Goal: Information Seeking & Learning: Learn about a topic

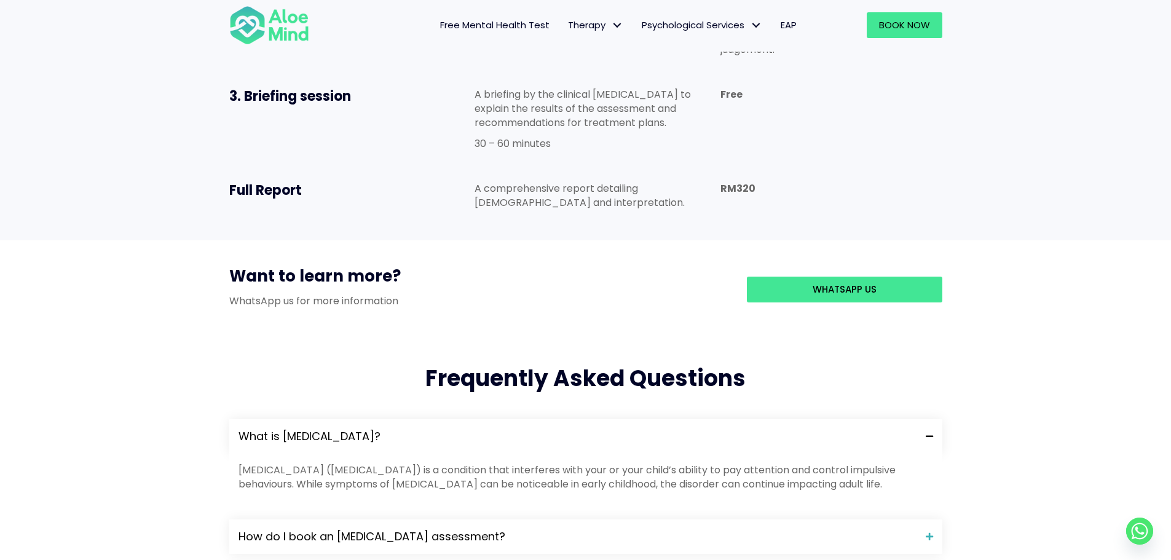
scroll to position [738, 0]
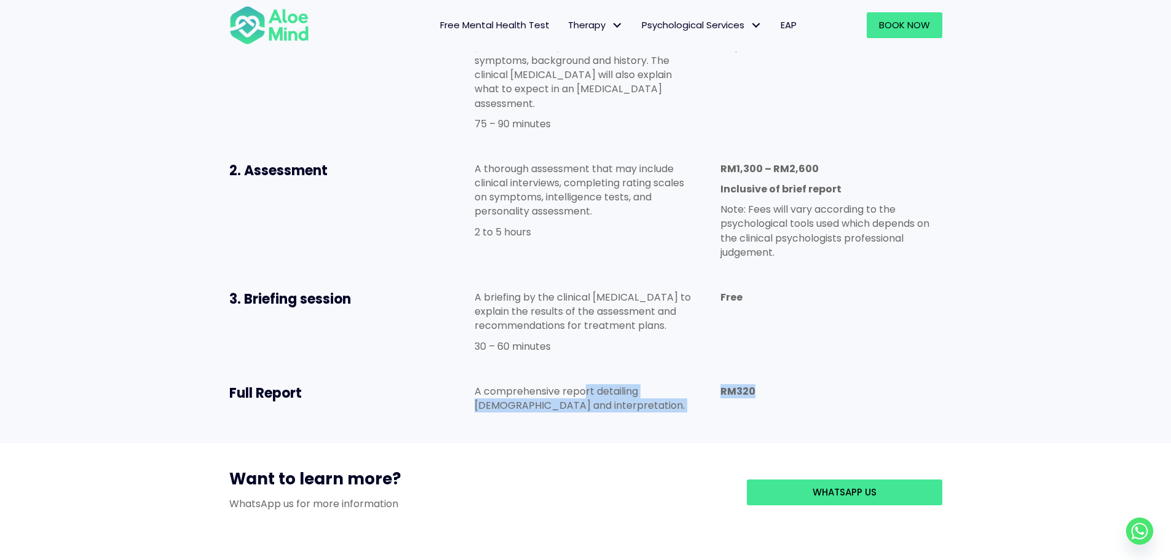
drag, startPoint x: 606, startPoint y: 318, endPoint x: 775, endPoint y: 315, distance: 169.1
click at [775, 372] on div "Full Report A comprehensive report detailing theresults and interpretation. RM3…" at bounding box center [586, 401] width 738 height 59
click at [775, 384] on p "RM320" at bounding box center [831, 391] width 221 height 14
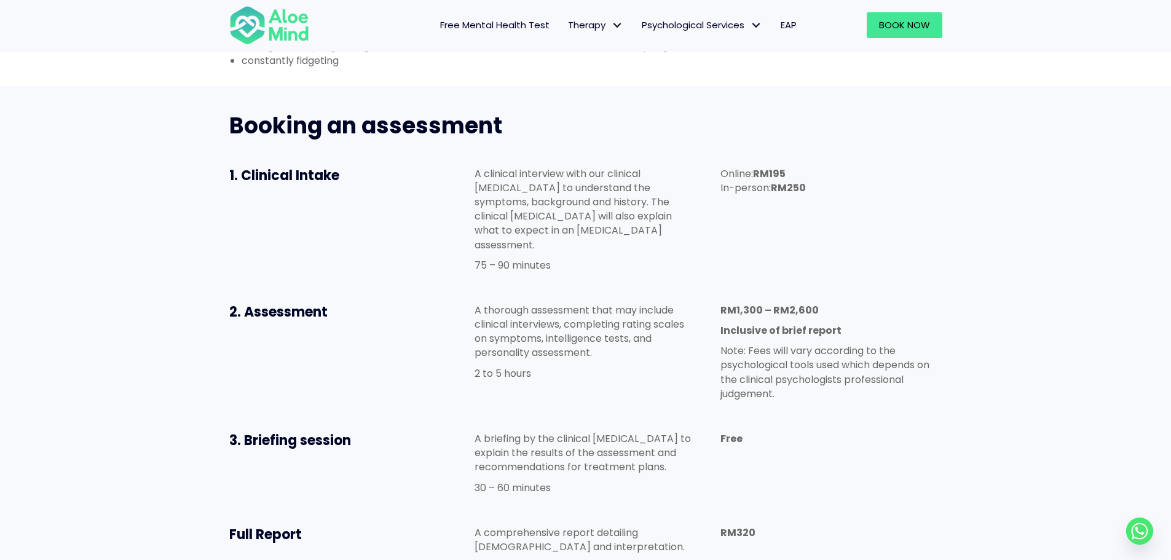
scroll to position [553, 0]
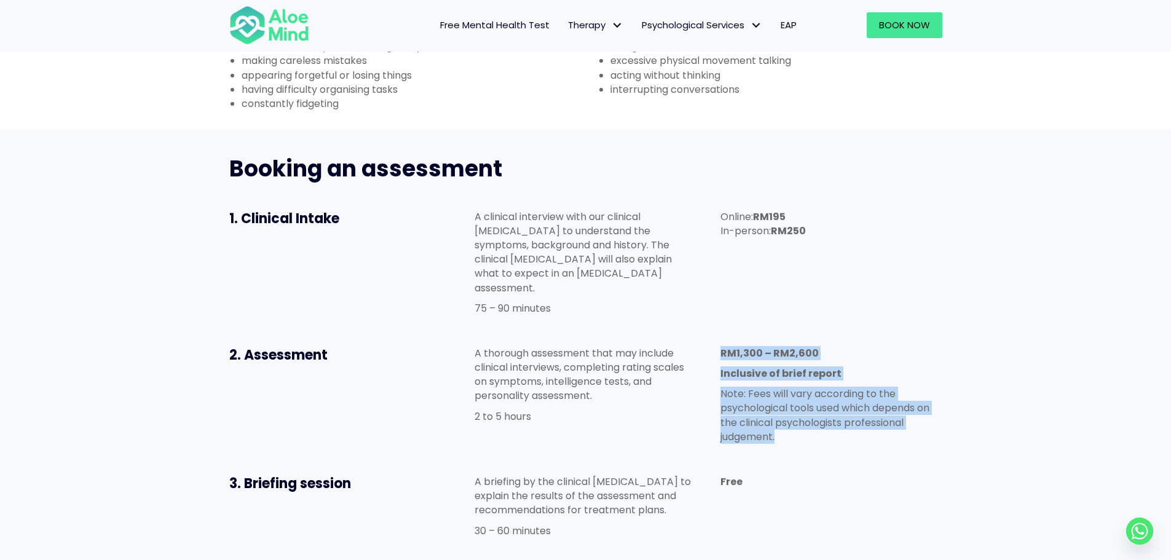
drag, startPoint x: 712, startPoint y: 272, endPoint x: 928, endPoint y: 375, distance: 239.0
click at [928, 375] on div "RM1,300 – RM2,600 Inclusive of brief report Note: Fees will vary according to t…" at bounding box center [831, 398] width 246 height 129
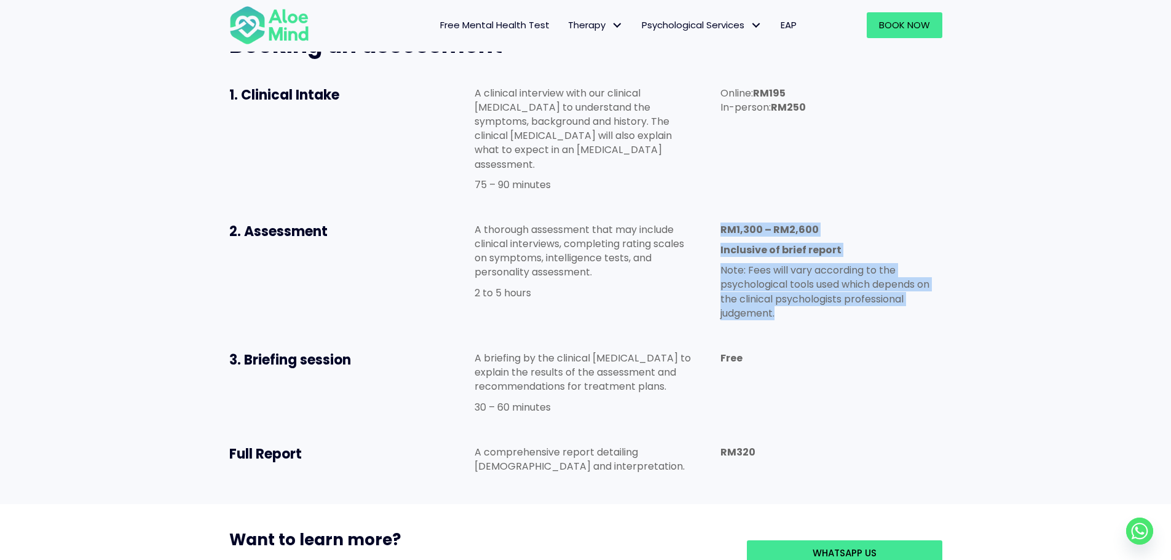
scroll to position [676, 0]
click at [829, 547] on span "WhatsApp us" at bounding box center [845, 553] width 64 height 13
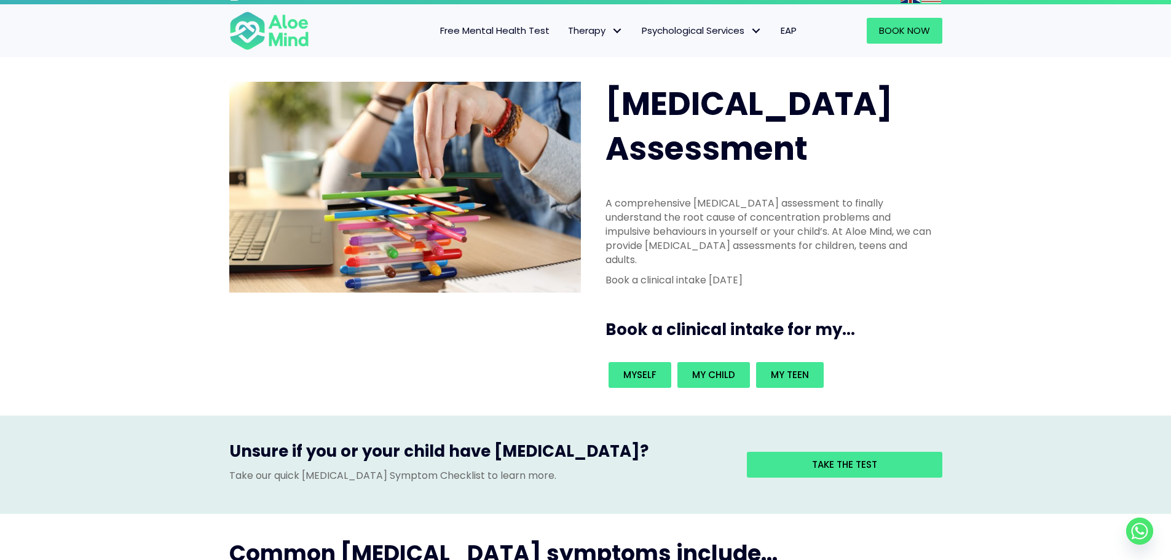
scroll to position [0, 0]
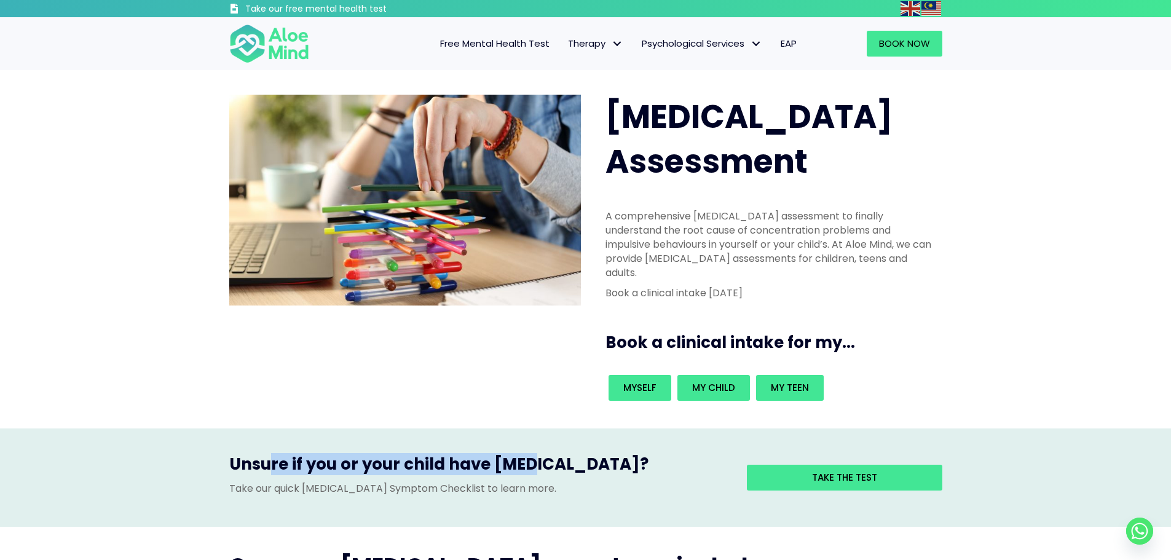
drag, startPoint x: 280, startPoint y: 400, endPoint x: 535, endPoint y: 399, distance: 255.2
click at [534, 453] on h3 "Unsure if you or your child have ADHD?" at bounding box center [478, 467] width 499 height 28
click at [536, 453] on h3 "Unsure if you or your child have ADHD?" at bounding box center [478, 467] width 499 height 28
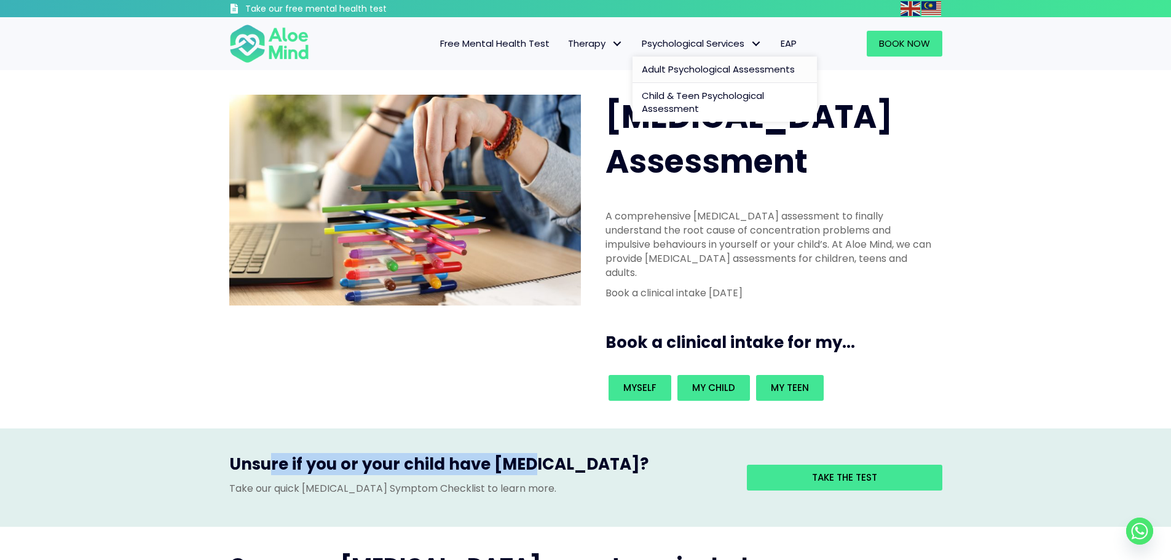
click at [700, 68] on span "Adult Psychological Assessments" at bounding box center [718, 69] width 153 height 13
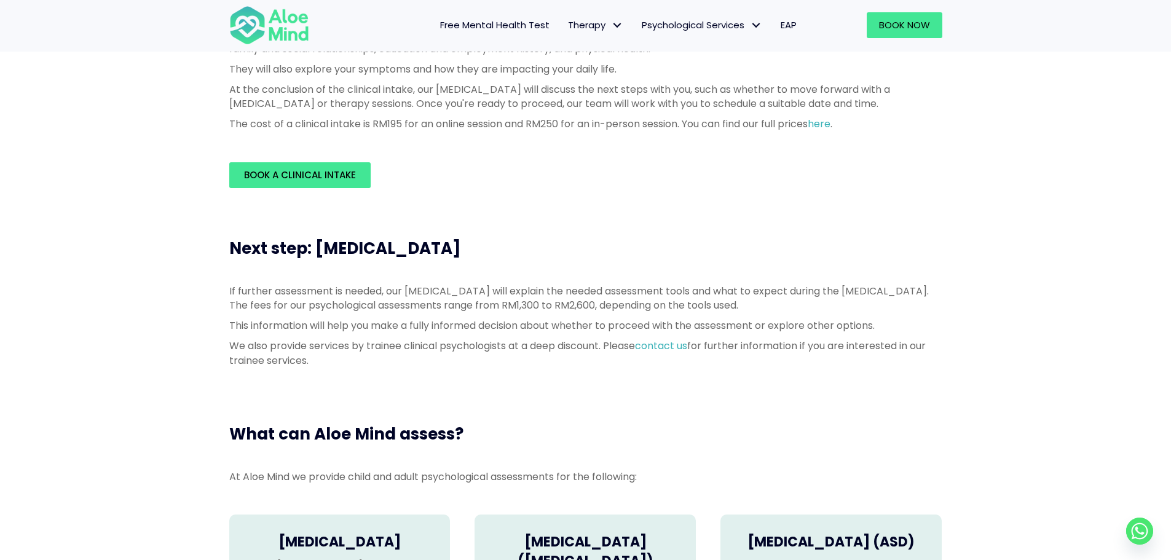
scroll to position [246, 0]
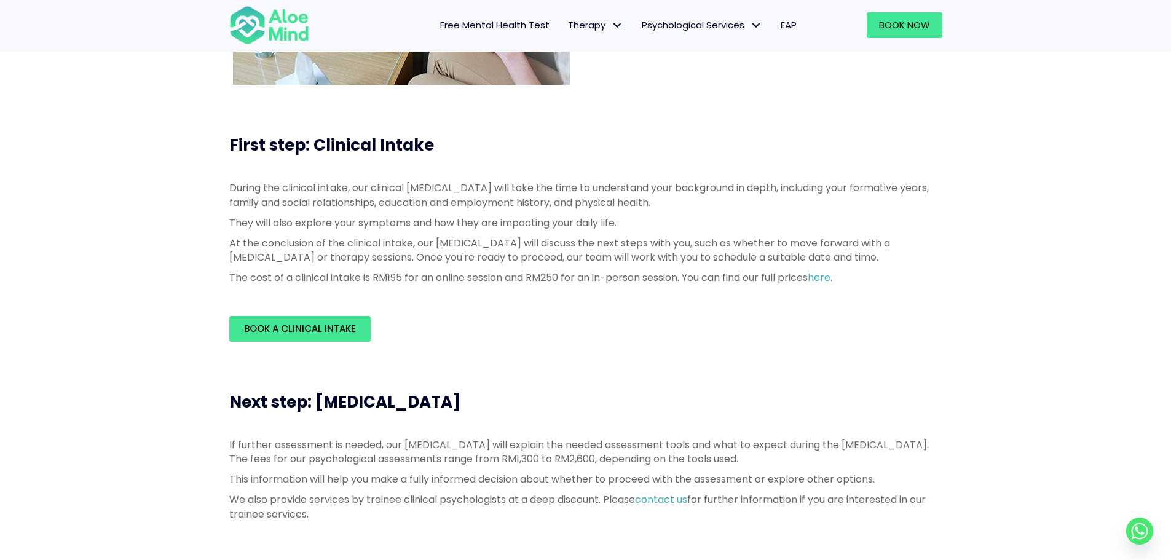
drag, startPoint x: 328, startPoint y: 403, endPoint x: 521, endPoint y: 406, distance: 192.5
click at [461, 406] on span "Next step: Psychological Assessment" at bounding box center [345, 402] width 232 height 22
click at [299, 494] on p "We also provide services by trainee clinical psychologists at a deep discount. …" at bounding box center [585, 507] width 713 height 28
drag, startPoint x: 281, startPoint y: 446, endPoint x: 410, endPoint y: 433, distance: 129.2
click at [410, 433] on div "If further assessment is needed, our psychologist will explain the needed asses…" at bounding box center [586, 483] width 738 height 114
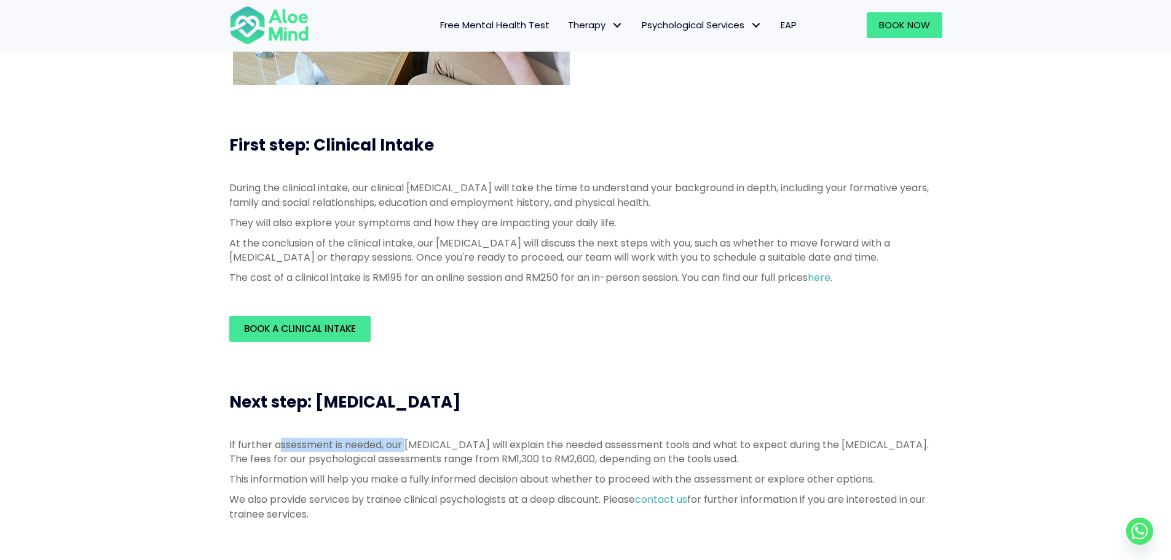
drag, startPoint x: 410, startPoint y: 433, endPoint x: 421, endPoint y: 448, distance: 18.4
click at [410, 433] on div "If further assessment is needed, our psychologist will explain the needed asses…" at bounding box center [586, 483] width 738 height 114
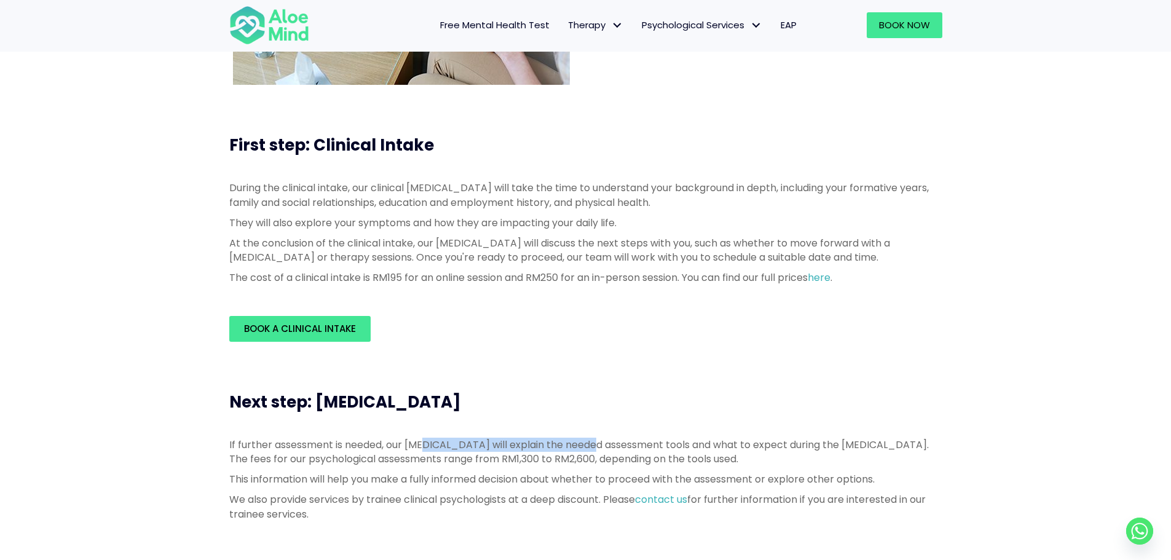
drag, startPoint x: 480, startPoint y: 441, endPoint x: 589, endPoint y: 433, distance: 109.8
click at [587, 433] on div "If further assessment is needed, our psychologist will explain the needed asses…" at bounding box center [586, 483] width 738 height 114
click at [590, 433] on div "If further assessment is needed, our psychologist will explain the needed asses…" at bounding box center [586, 483] width 738 height 114
drag, startPoint x: 622, startPoint y: 435, endPoint x: 673, endPoint y: 438, distance: 51.7
click at [673, 438] on div "If further assessment is needed, our psychologist will explain the needed asses…" at bounding box center [586, 483] width 738 height 114
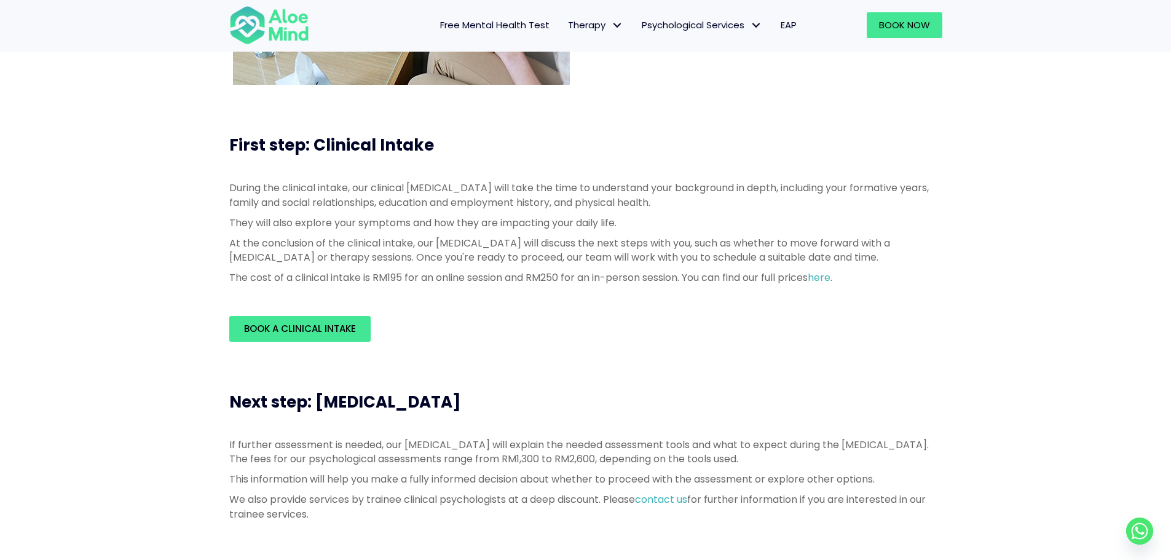
click at [682, 438] on p "If further assessment is needed, our psychologist will explain the needed asses…" at bounding box center [585, 452] width 713 height 28
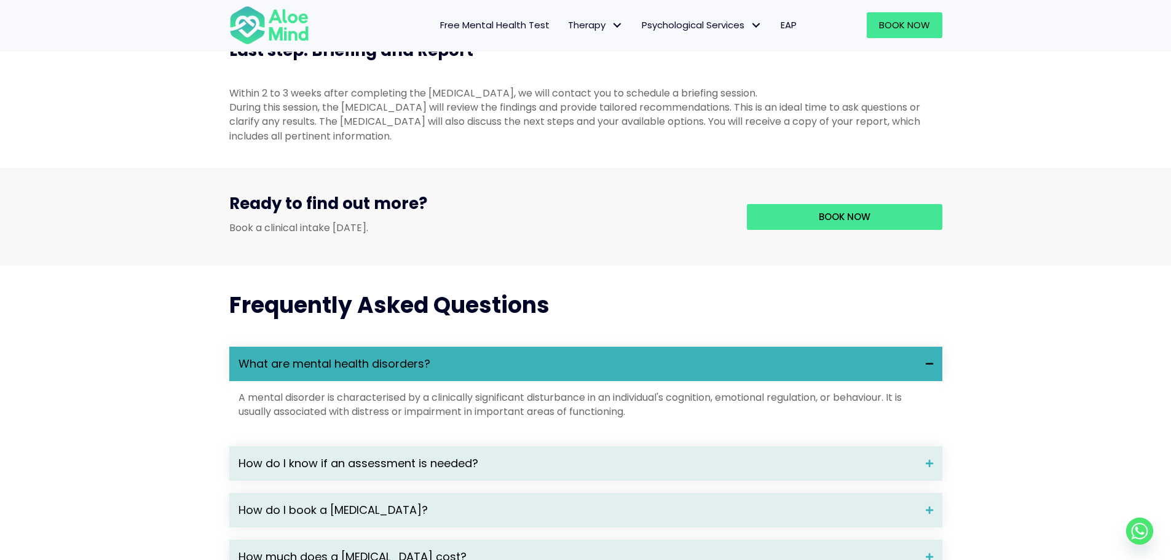
scroll to position [1414, 0]
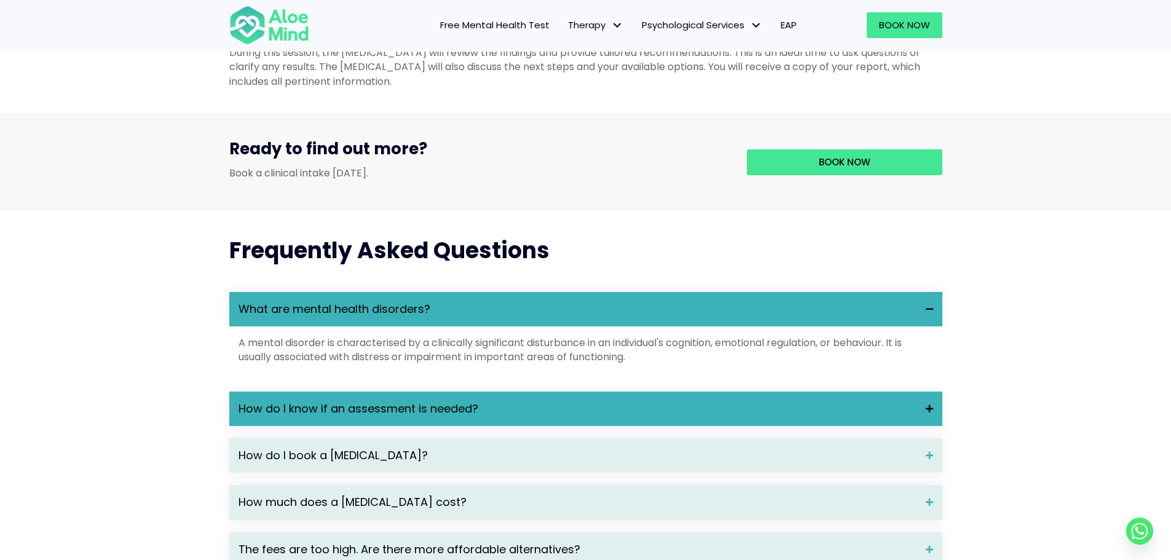
click at [291, 417] on span "How do I know if an assessment is needed?" at bounding box center [578, 409] width 678 height 16
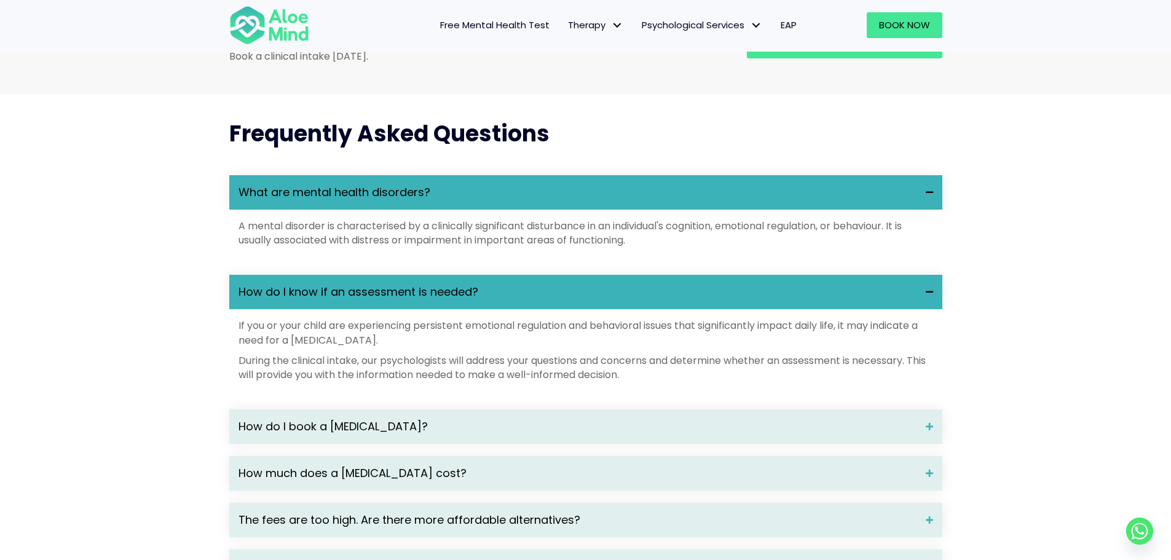
scroll to position [1537, 0]
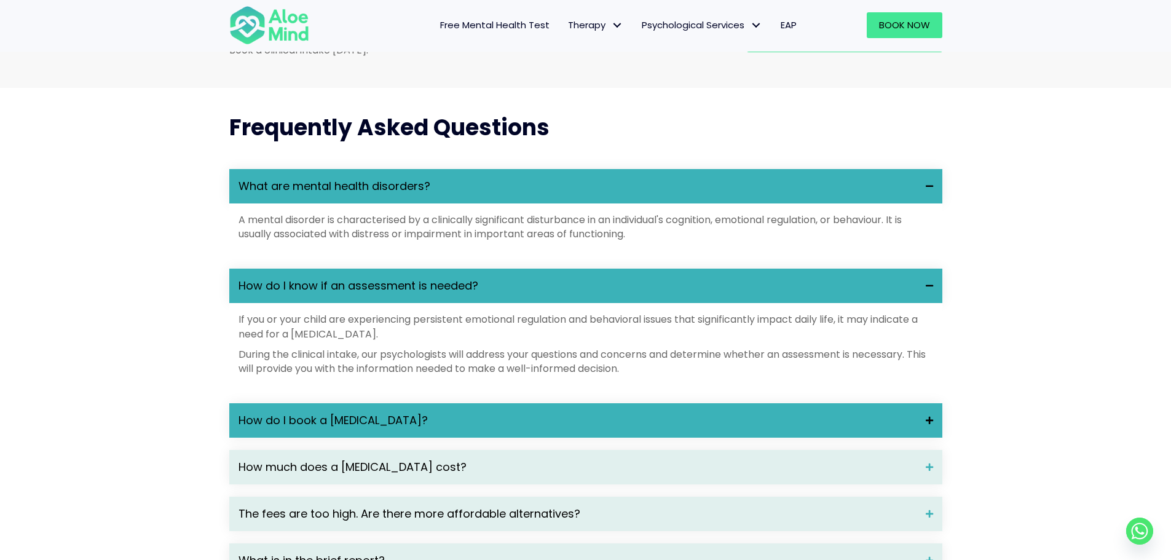
click at [377, 429] on span "How do I book a psychological assessment?" at bounding box center [578, 421] width 678 height 16
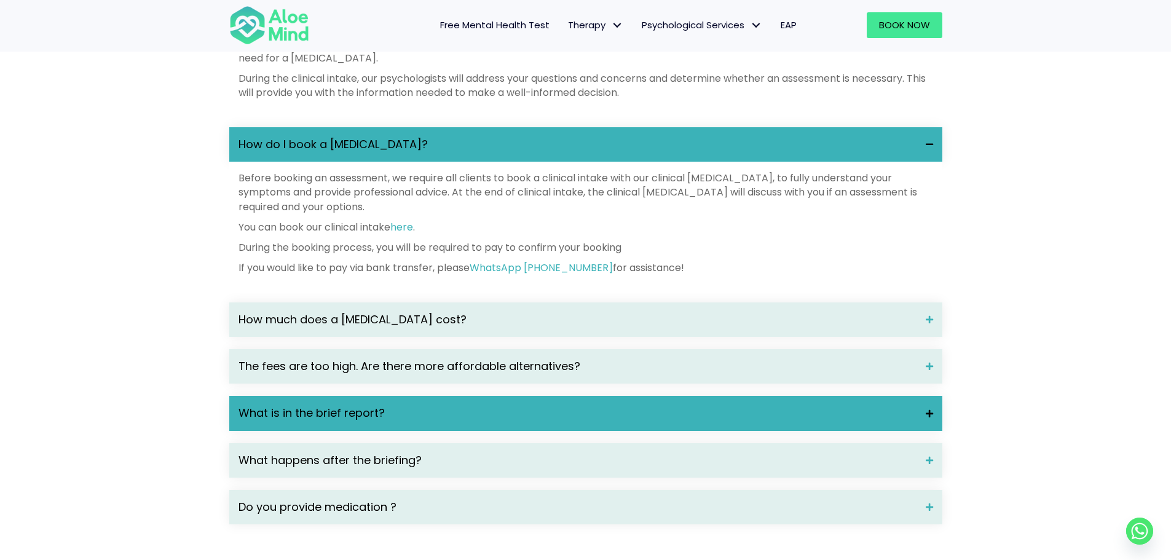
scroll to position [1845, 0]
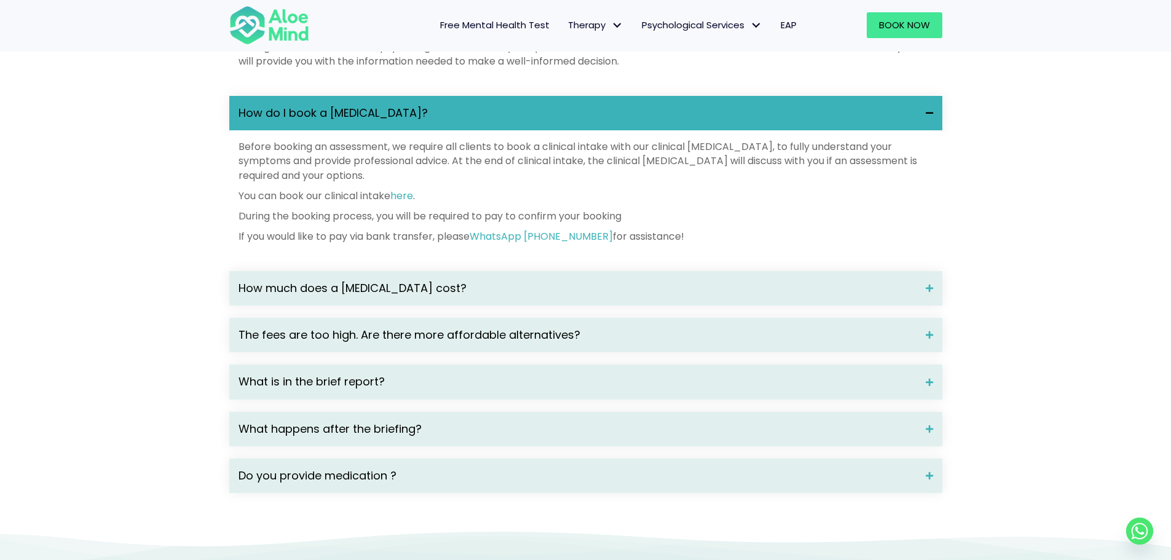
drag, startPoint x: 595, startPoint y: 306, endPoint x: 593, endPoint y: 290, distance: 16.6
click at [595, 296] on span "How much does a psychological assessment cost?" at bounding box center [578, 288] width 678 height 16
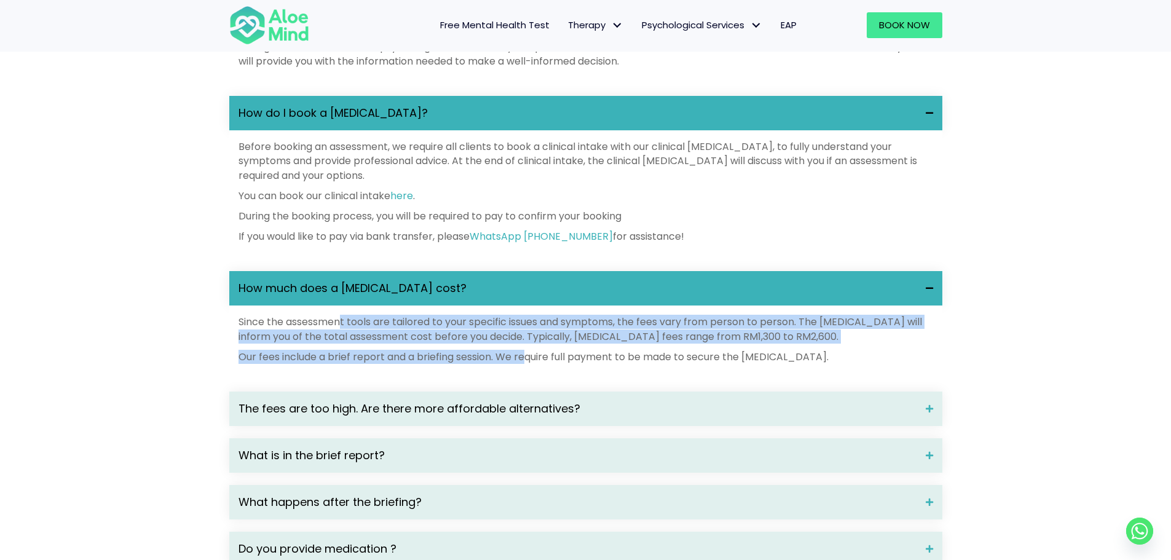
drag, startPoint x: 339, startPoint y: 339, endPoint x: 528, endPoint y: 364, distance: 189.8
click at [528, 364] on div "Since the assessment tools are tailored to your specific issues and symptoms, t…" at bounding box center [586, 339] width 695 height 49
click at [518, 343] on p "Since the assessment tools are tailored to your specific issues and symptoms, t…" at bounding box center [586, 329] width 695 height 28
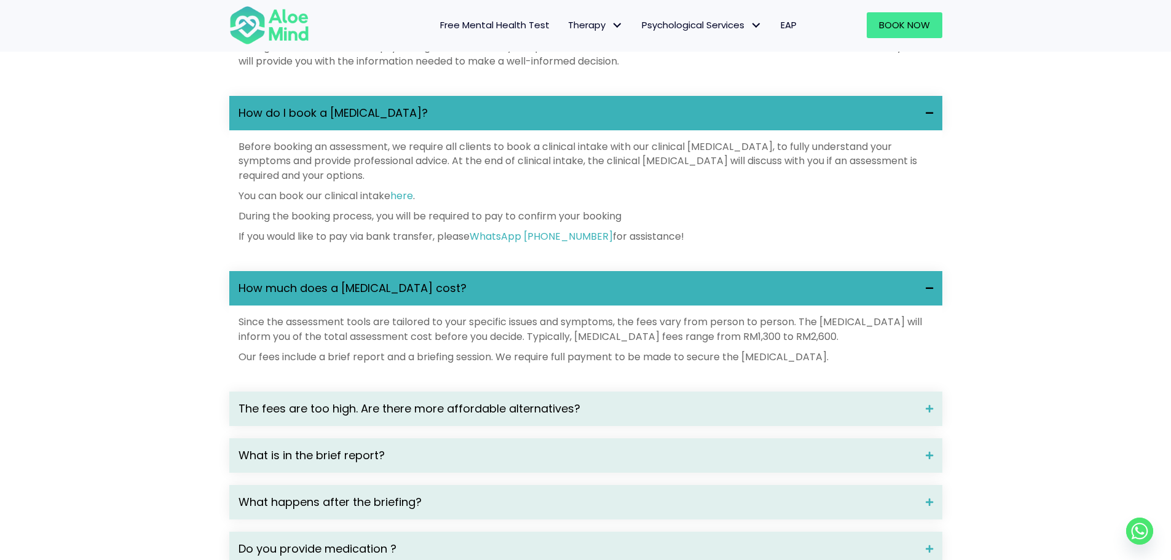
drag, startPoint x: 857, startPoint y: 376, endPoint x: 976, endPoint y: 387, distance: 119.8
click at [970, 387] on div "Frequently Asked Questions What are mental health disorders? A mental disorder …" at bounding box center [585, 191] width 1171 height 823
click at [976, 387] on div "Frequently Asked Questions What are mental health disorders? A mental disorder …" at bounding box center [585, 191] width 1171 height 823
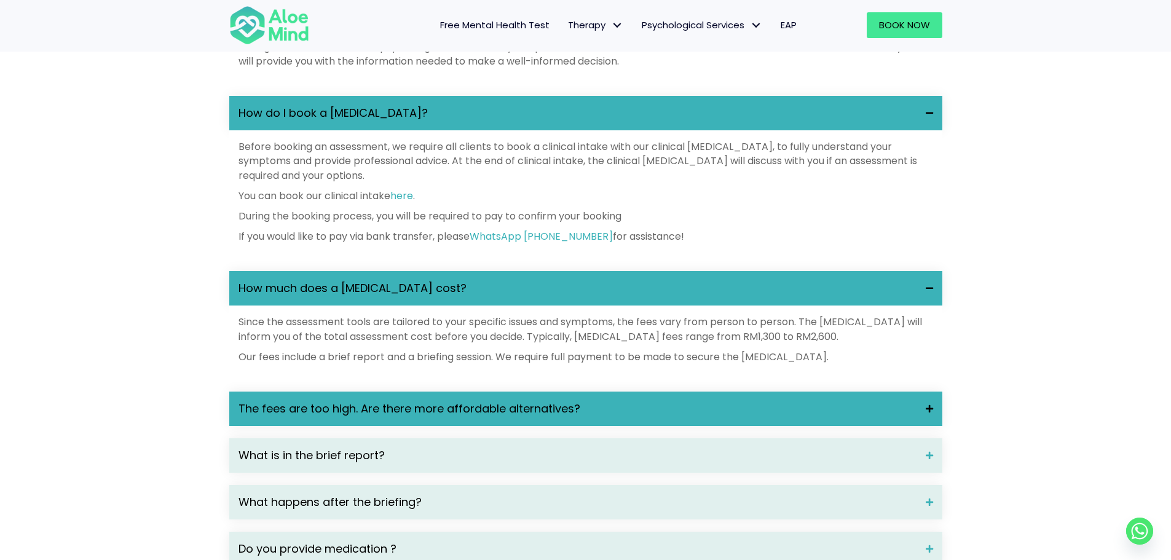
click at [274, 417] on span "The fees are too high. Are there more affordable alternatives?" at bounding box center [578, 409] width 678 height 16
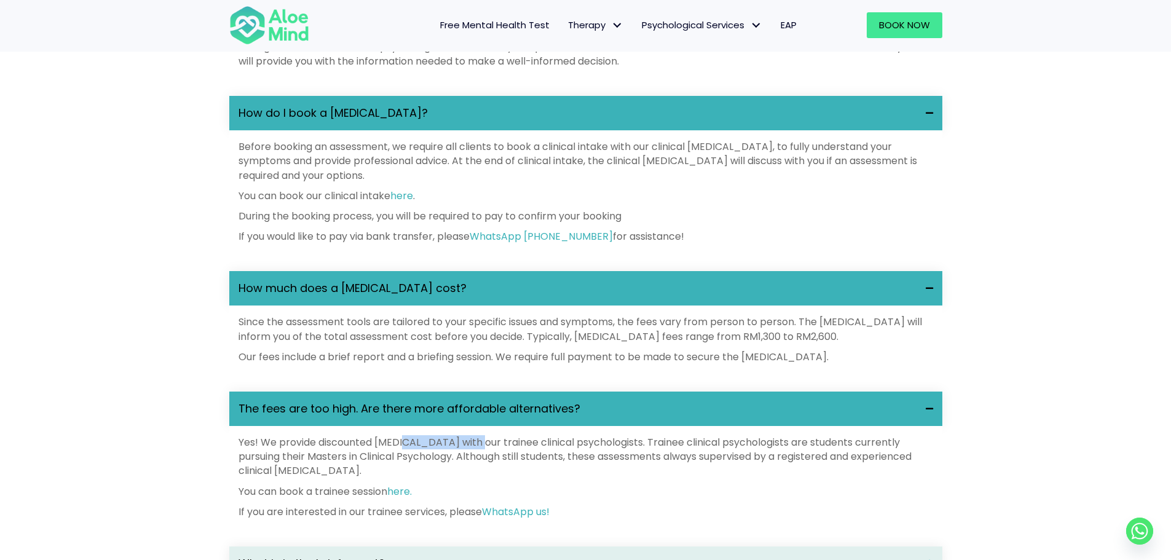
drag, startPoint x: 420, startPoint y: 462, endPoint x: 486, endPoint y: 466, distance: 66.5
click at [483, 466] on p "Yes! We provide discounted psychological assessment with our trainee clinical p…" at bounding box center [586, 456] width 695 height 43
drag, startPoint x: 598, startPoint y: 469, endPoint x: 659, endPoint y: 470, distance: 60.3
click at [659, 470] on p "Yes! We provide discounted psychological assessment with our trainee clinical p…" at bounding box center [586, 456] width 695 height 43
click at [665, 468] on p "Yes! We provide discounted psychological assessment with our trainee clinical p…" at bounding box center [586, 456] width 695 height 43
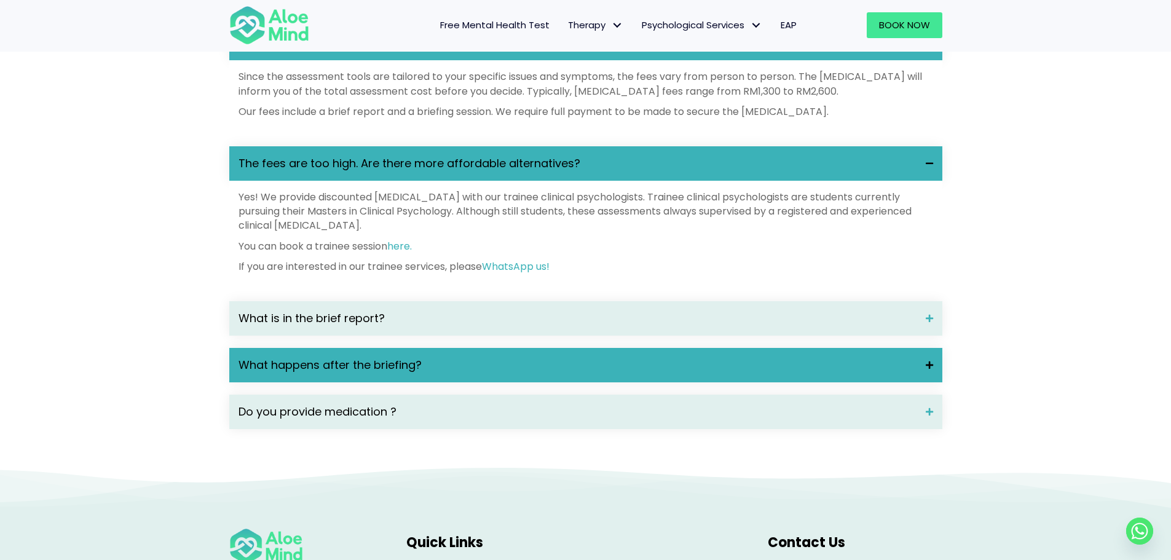
scroll to position [2091, 0]
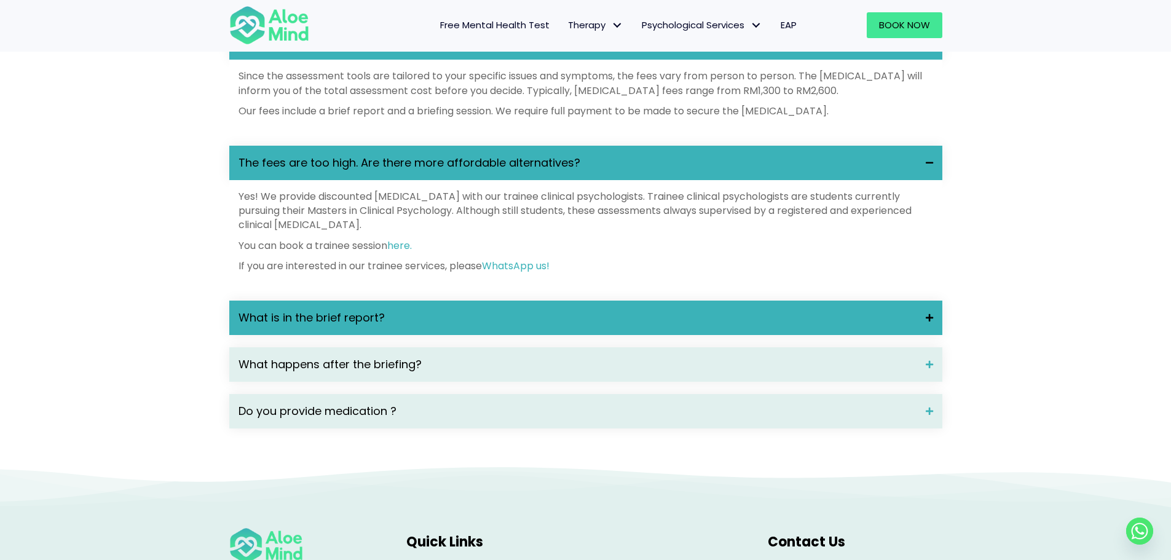
click at [438, 326] on span "What is in the brief report?" at bounding box center [578, 318] width 678 height 16
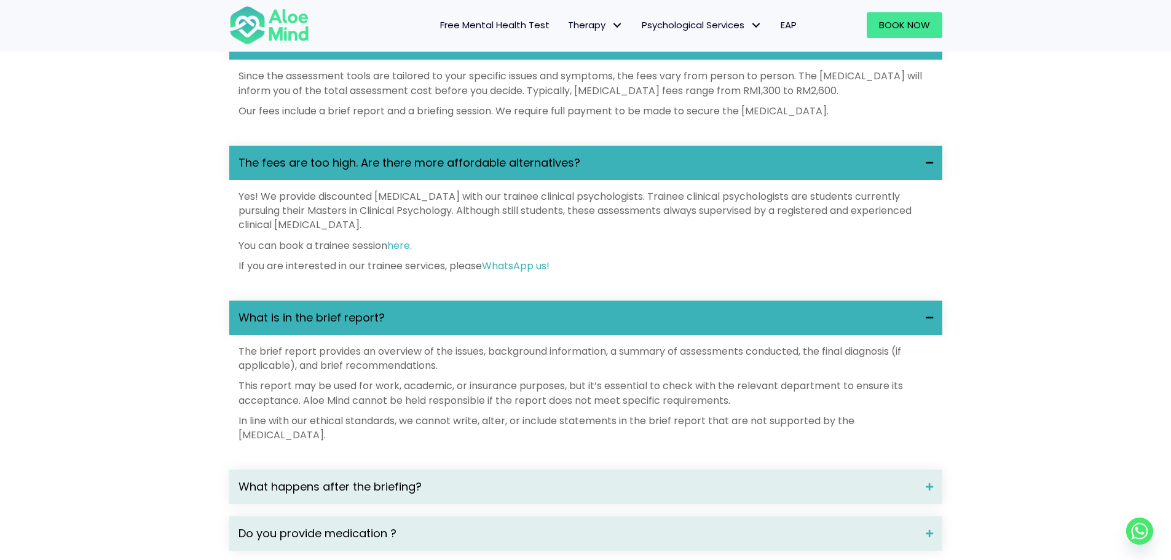
scroll to position [2337, 0]
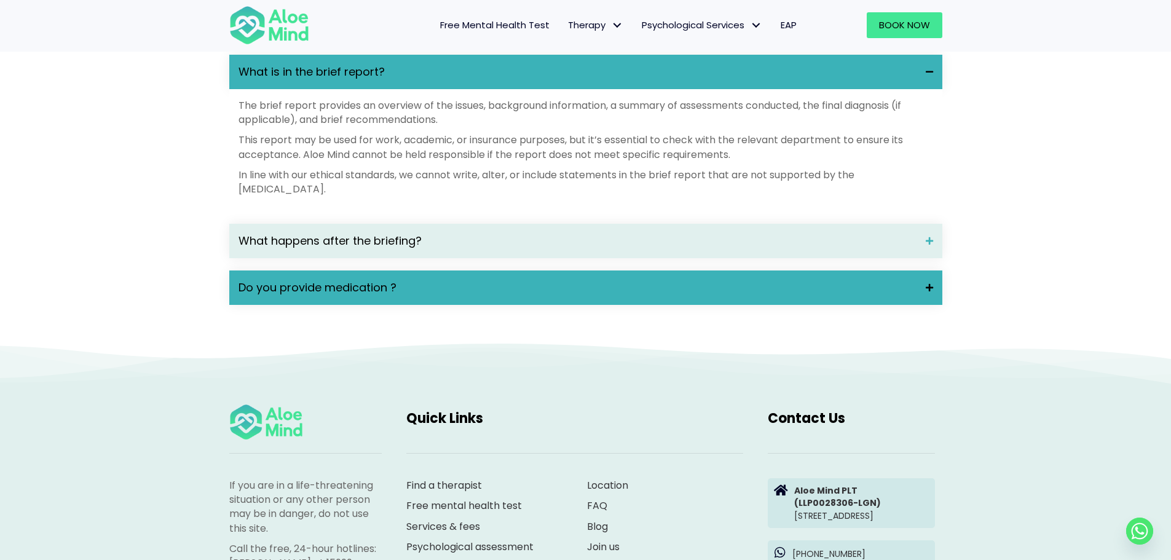
click at [493, 296] on span "Do you provide medication ?" at bounding box center [578, 288] width 678 height 16
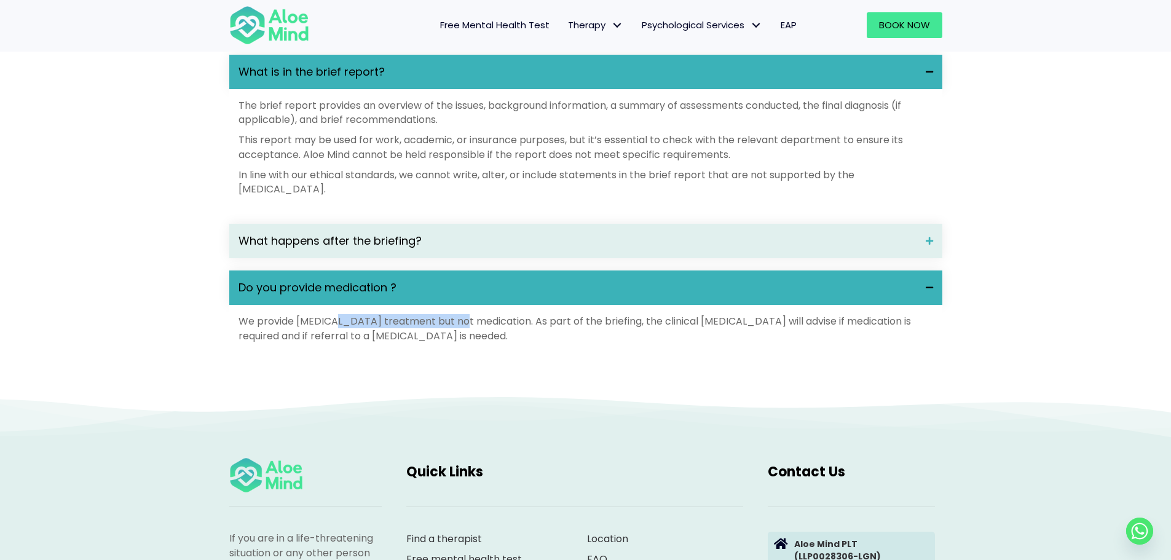
drag, startPoint x: 347, startPoint y: 340, endPoint x: 461, endPoint y: 334, distance: 114.5
click at [461, 334] on p "We provide psychotherapy treatment but not medication. As part of the briefing,…" at bounding box center [586, 328] width 695 height 28
click at [557, 336] on p "We provide psychotherapy treatment but not medication. As part of the briefing,…" at bounding box center [586, 328] width 695 height 28
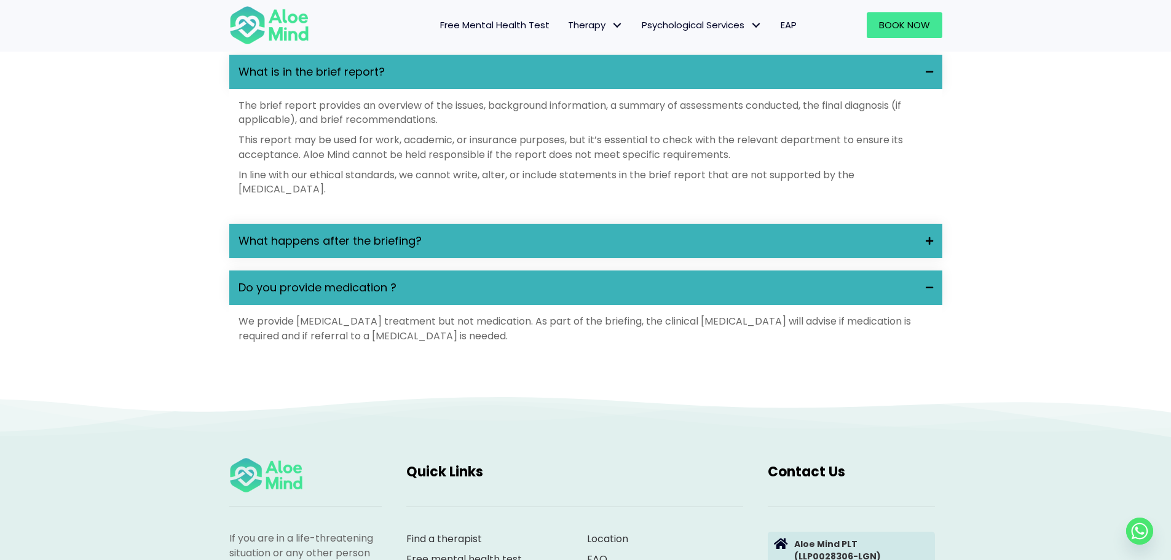
click at [680, 249] on span "What happens after the briefing?" at bounding box center [578, 241] width 678 height 16
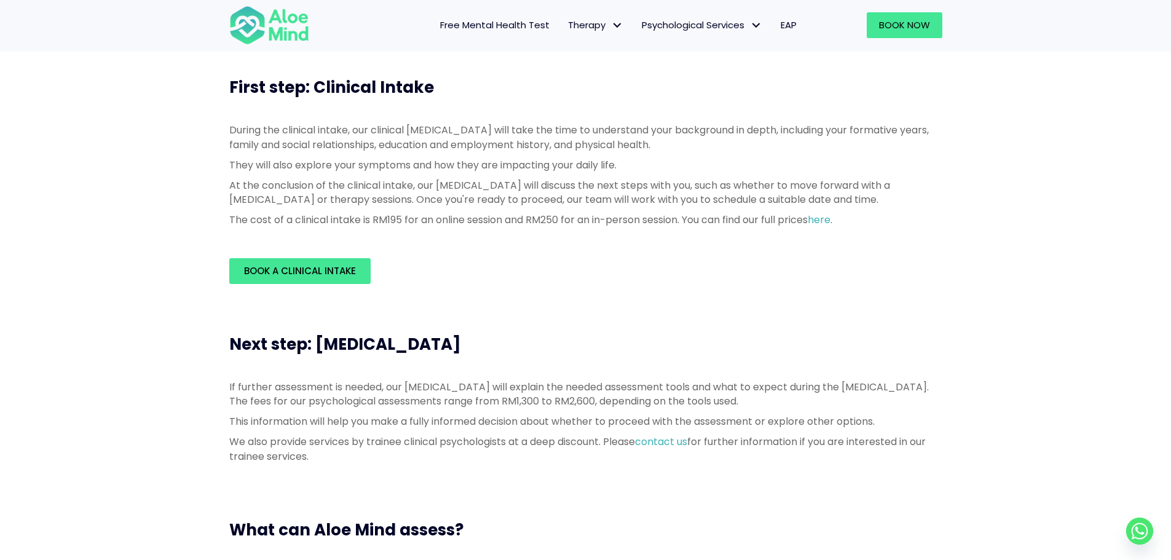
scroll to position [246, 0]
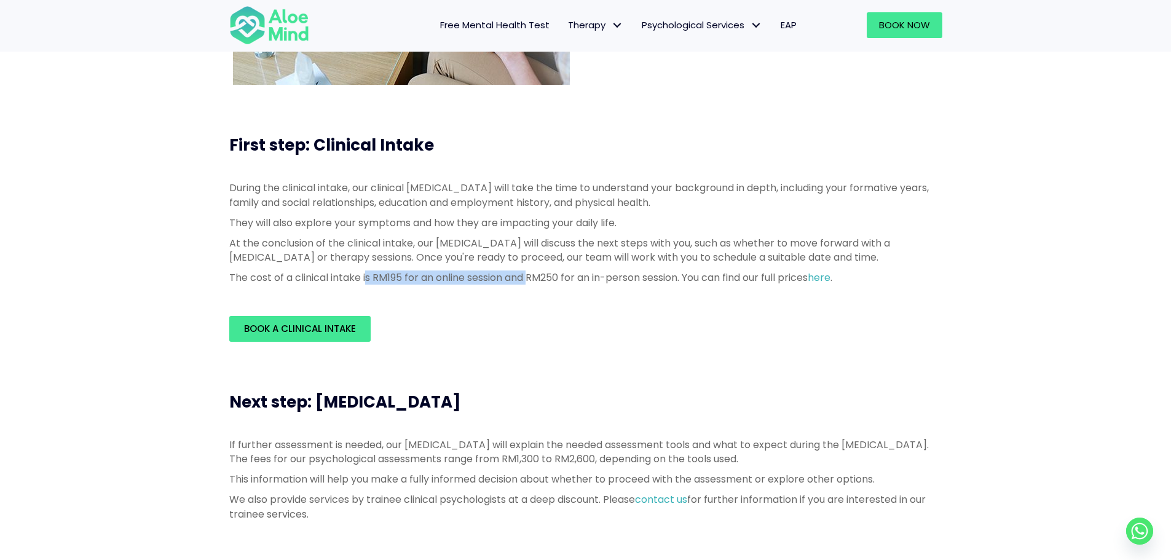
drag, startPoint x: 384, startPoint y: 275, endPoint x: 542, endPoint y: 280, distance: 158.1
click at [534, 280] on p "The cost of a clinical intake is RM195 for an online session and RM250 for an i…" at bounding box center [585, 278] width 713 height 14
drag, startPoint x: 571, startPoint y: 282, endPoint x: 627, endPoint y: 285, distance: 55.4
click at [627, 285] on p "The cost of a clinical intake is RM195 for an online session and RM250 for an i…" at bounding box center [585, 278] width 713 height 14
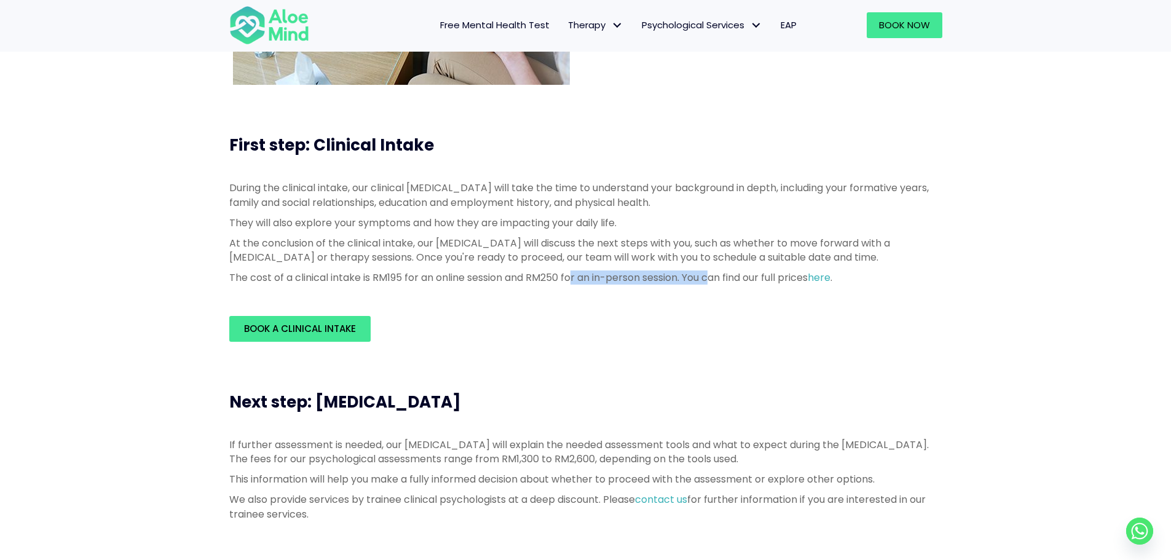
drag, startPoint x: 652, startPoint y: 271, endPoint x: 727, endPoint y: 278, distance: 75.3
click at [725, 278] on p "The cost of a clinical intake is RM195 for an online session and RM250 for an i…" at bounding box center [585, 278] width 713 height 14
click at [727, 278] on p "The cost of a clinical intake is RM195 for an online session and RM250 for an i…" at bounding box center [585, 278] width 713 height 14
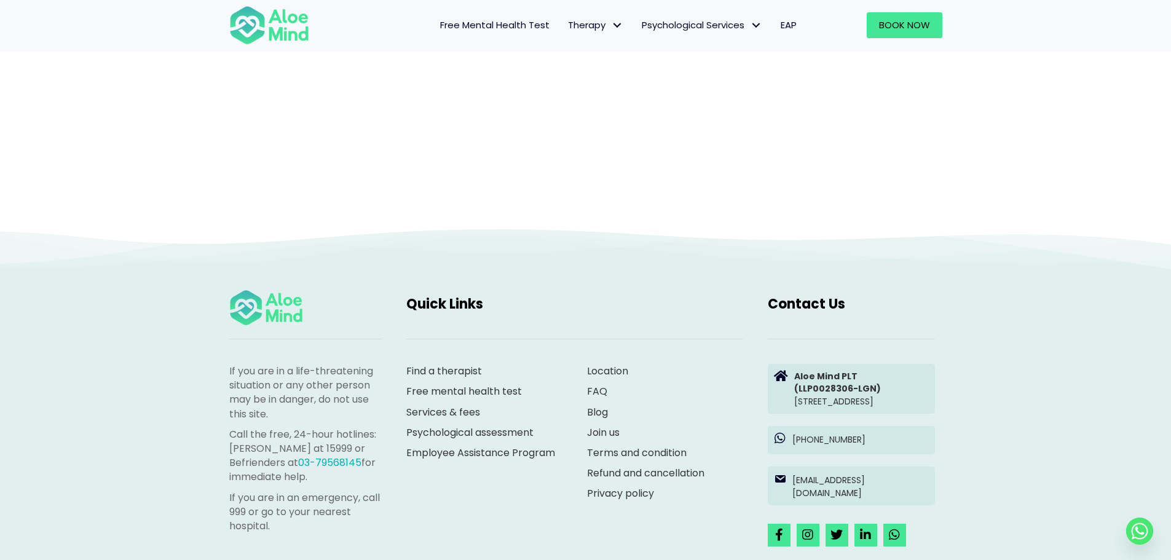
scroll to position [246, 0]
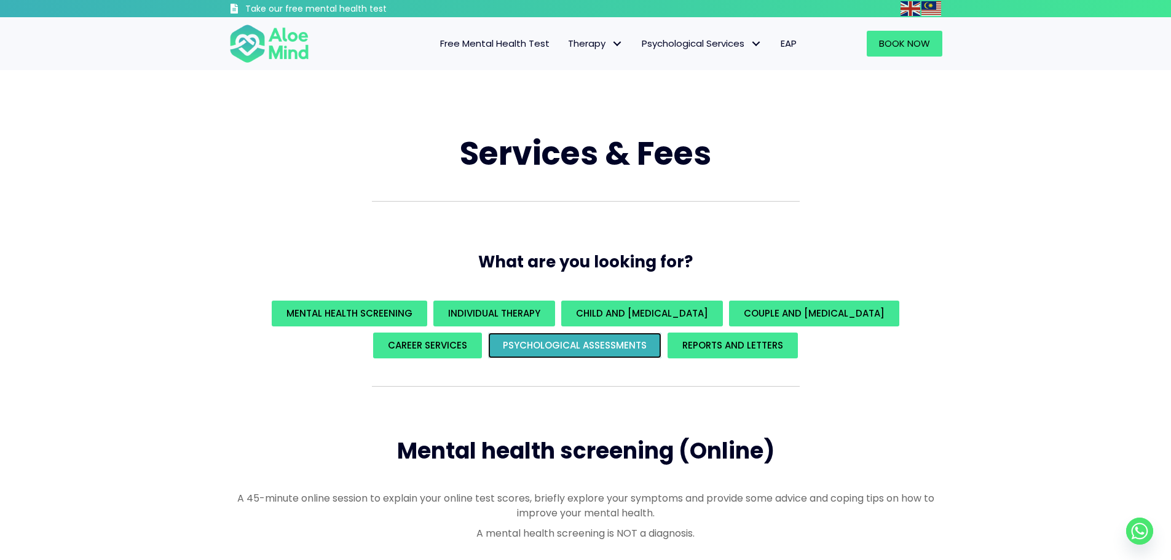
click at [622, 343] on span "Psychological assessments" at bounding box center [575, 345] width 144 height 13
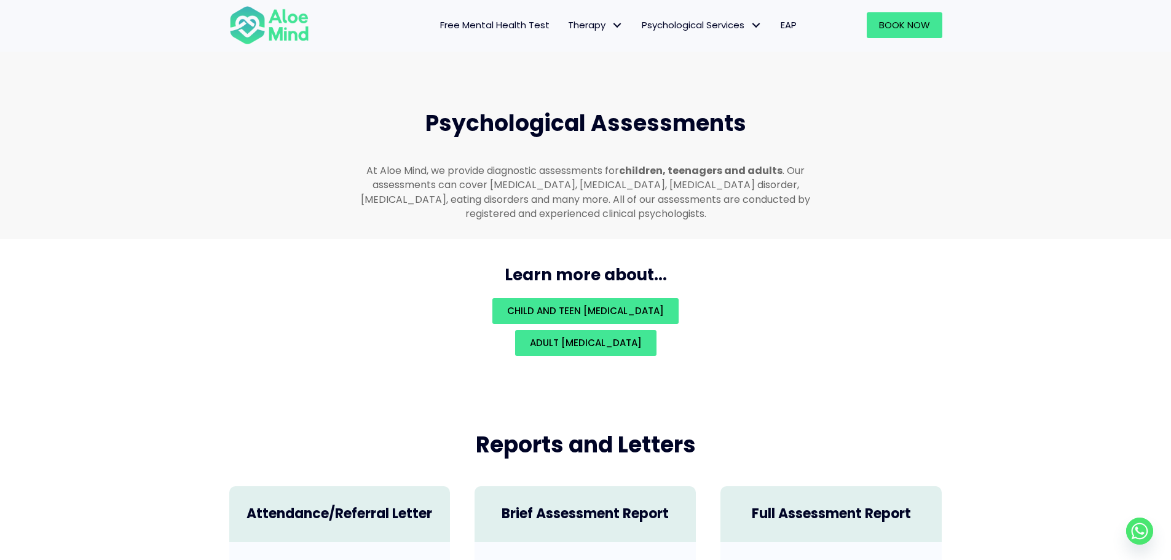
scroll to position [2612, 0]
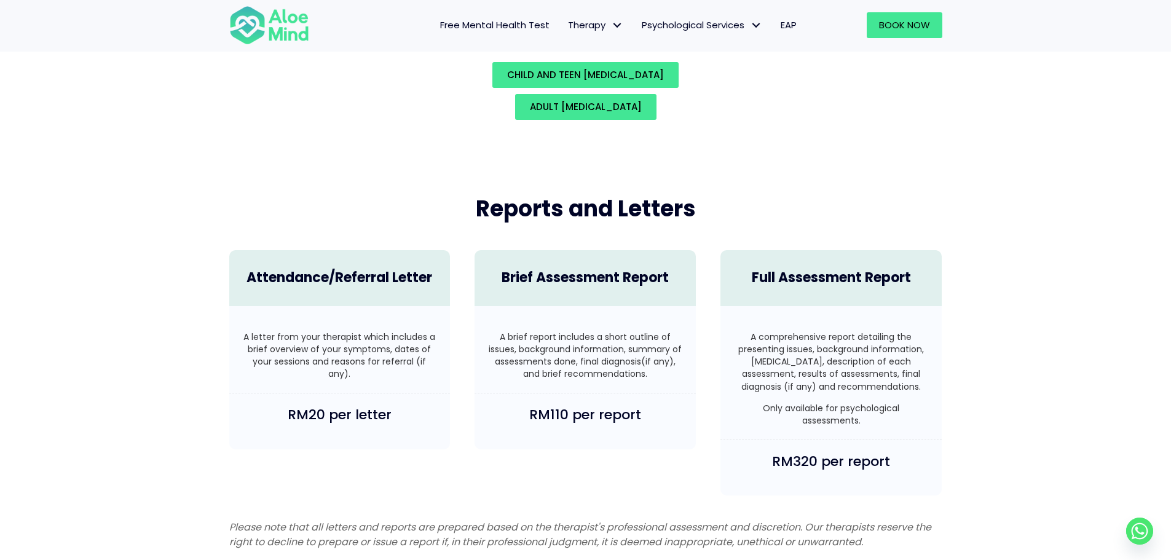
scroll to position [2673, 0]
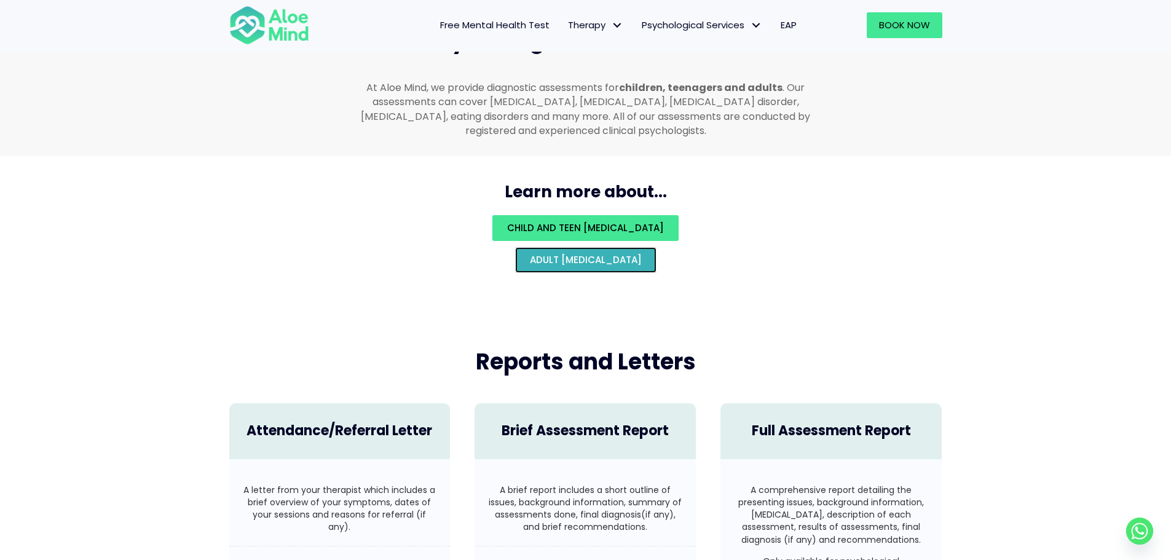
click at [642, 253] on span "Adult [MEDICAL_DATA]" at bounding box center [586, 259] width 112 height 13
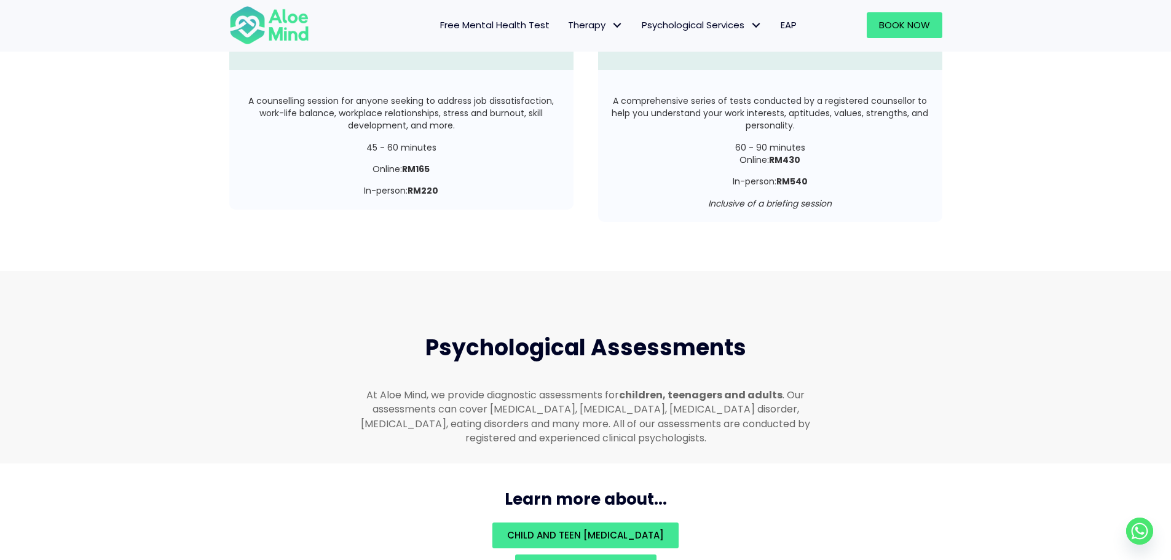
scroll to position [2120, 0]
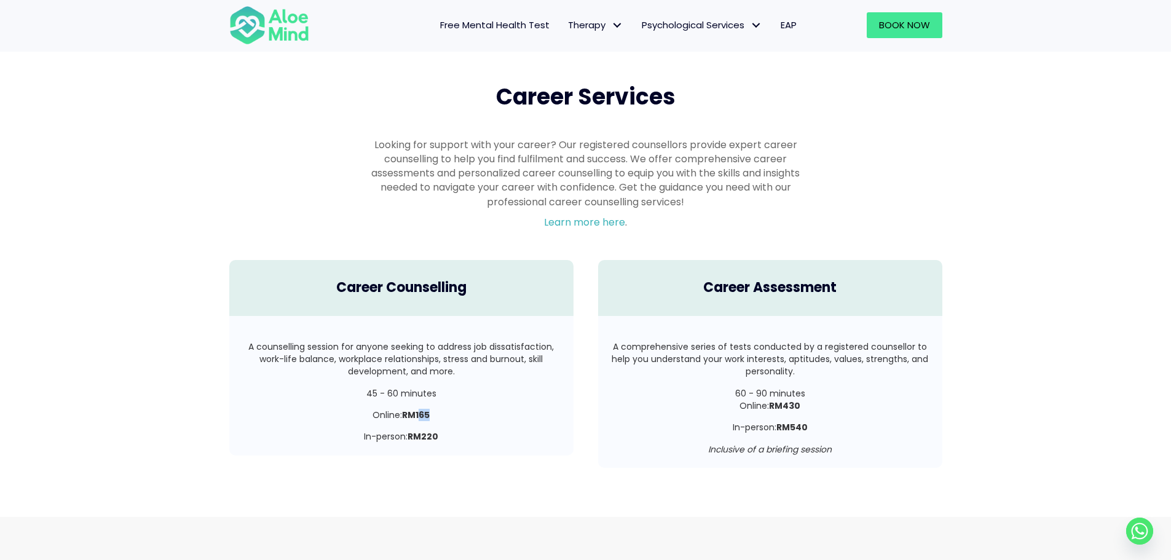
drag, startPoint x: 421, startPoint y: 403, endPoint x: 457, endPoint y: 403, distance: 36.3
click at [448, 409] on p "Online: RM165" at bounding box center [402, 415] width 320 height 12
click at [440, 430] on div "A counselling session for anyone seeking to address job dissatisfaction, work-l…" at bounding box center [401, 386] width 344 height 140
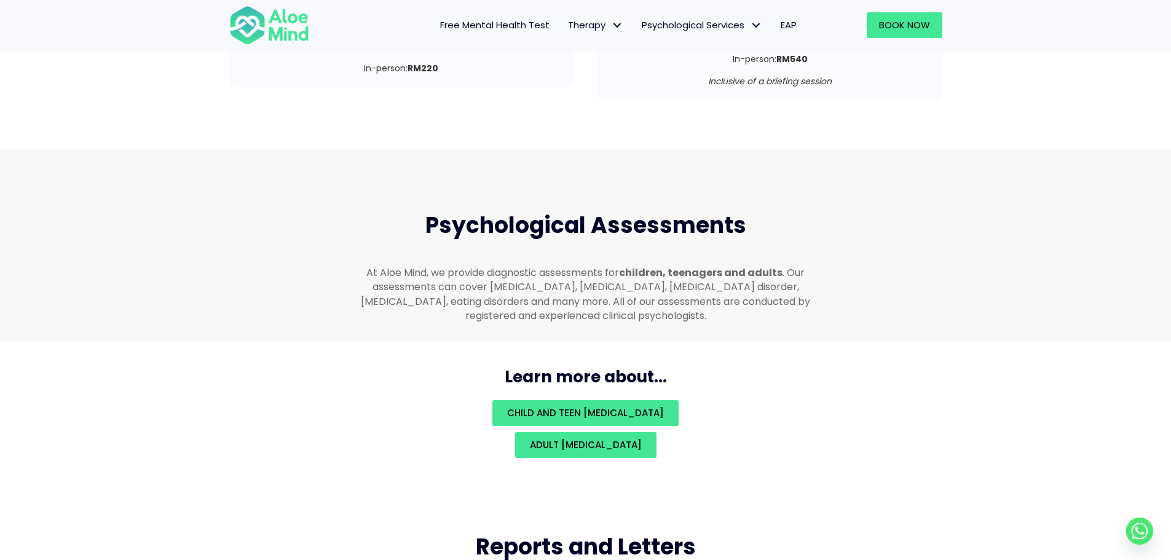
scroll to position [2489, 0]
